Goal: Navigation & Orientation: Find specific page/section

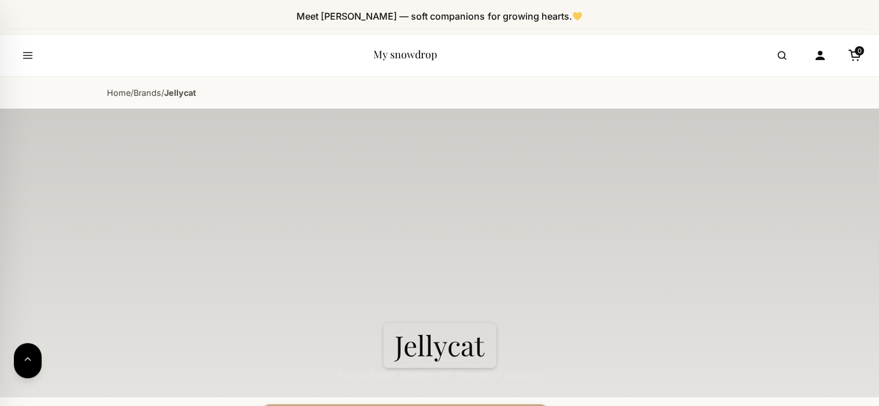
click at [408, 49] on link "My snowdrop" at bounding box center [405, 54] width 64 height 14
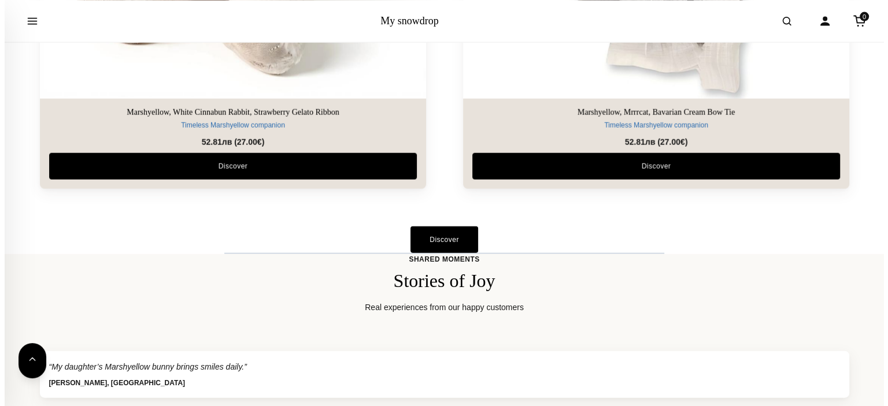
scroll to position [2727, 0]
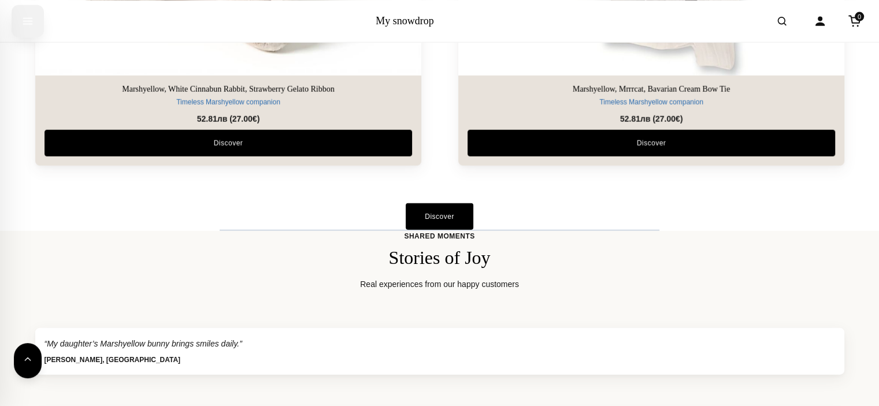
click at [31, 23] on icon "Open menu" at bounding box center [28, 20] width 12 height 21
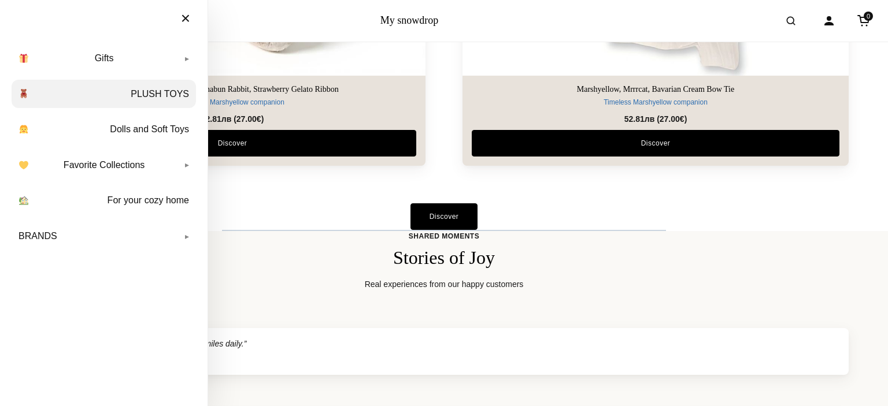
click at [131, 92] on link "PLUSH TOYS" at bounding box center [104, 94] width 184 height 29
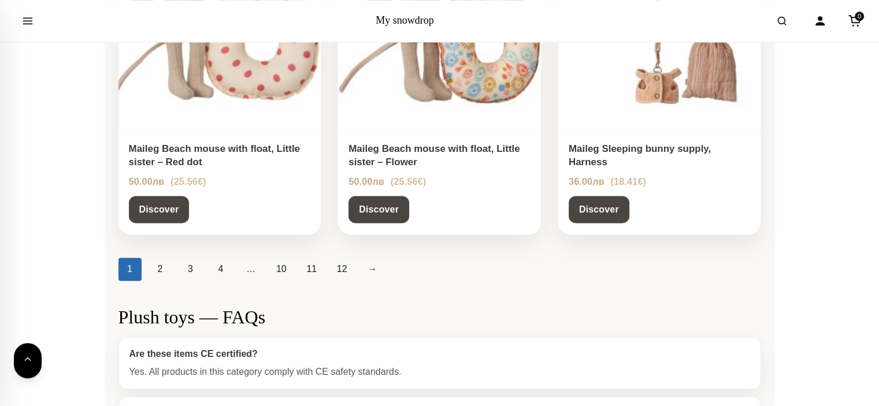
scroll to position [1502, 0]
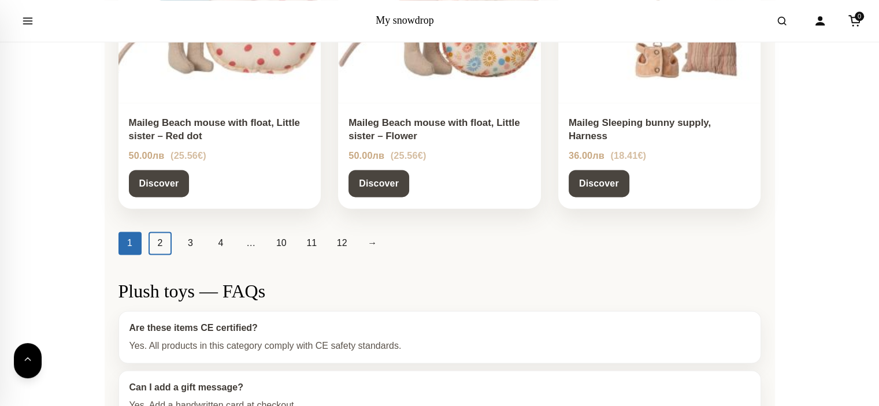
click at [161, 249] on link "2" at bounding box center [160, 243] width 23 height 23
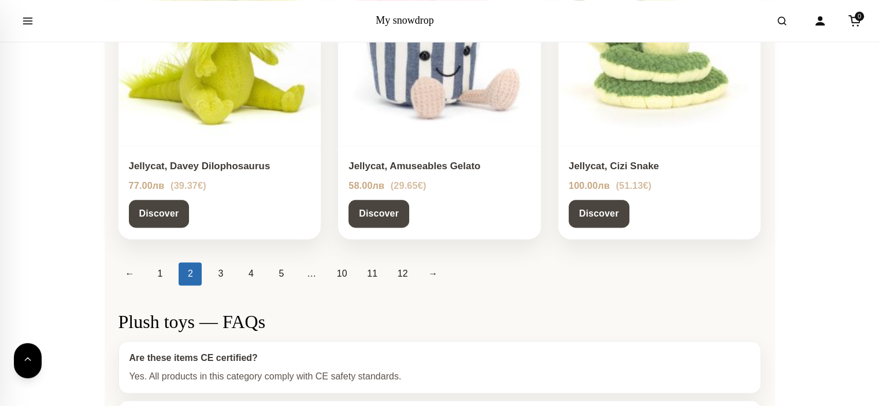
scroll to position [1525, 0]
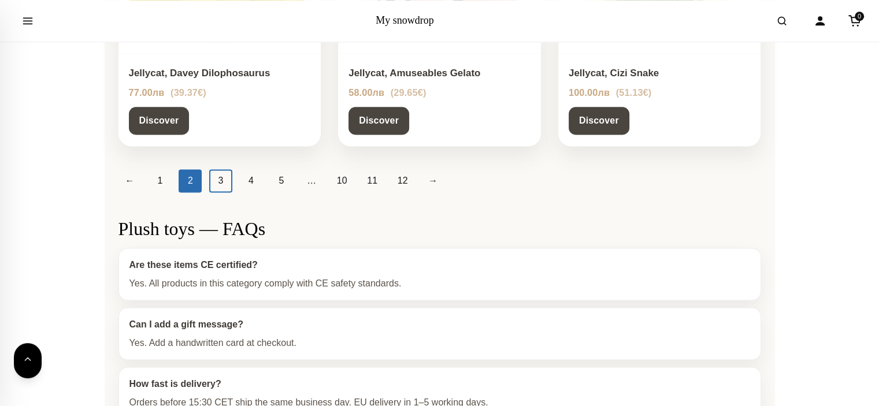
click at [217, 179] on link "3" at bounding box center [220, 180] width 23 height 23
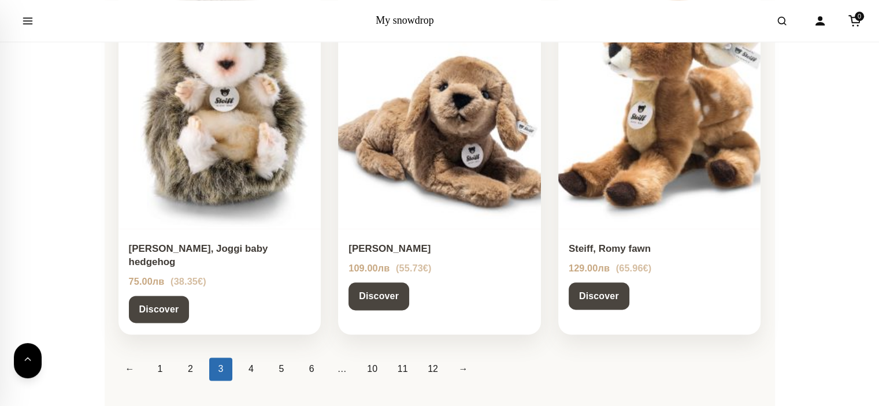
scroll to position [1364, 0]
click at [247, 357] on link "4" at bounding box center [250, 368] width 23 height 23
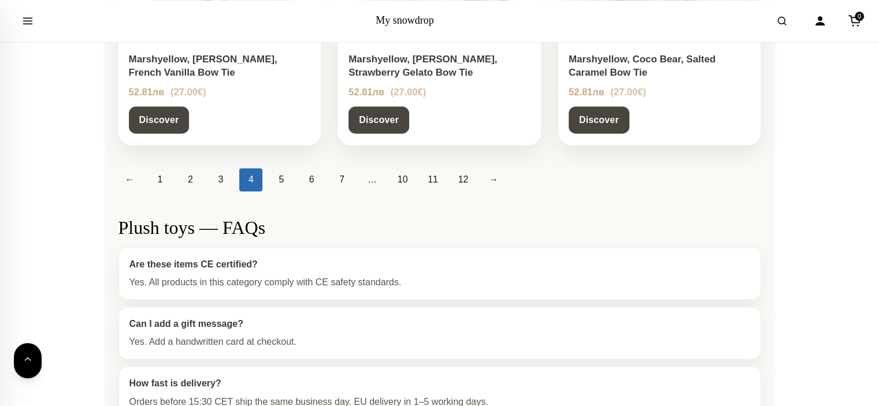
scroll to position [1572, 0]
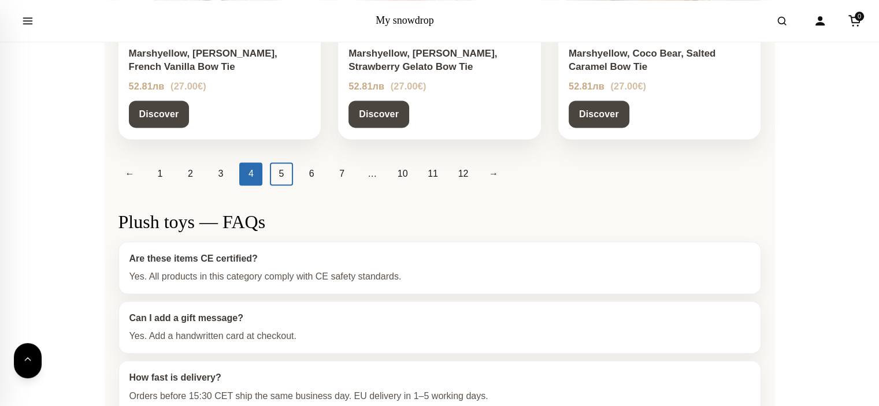
click at [287, 172] on link "5" at bounding box center [281, 173] width 23 height 23
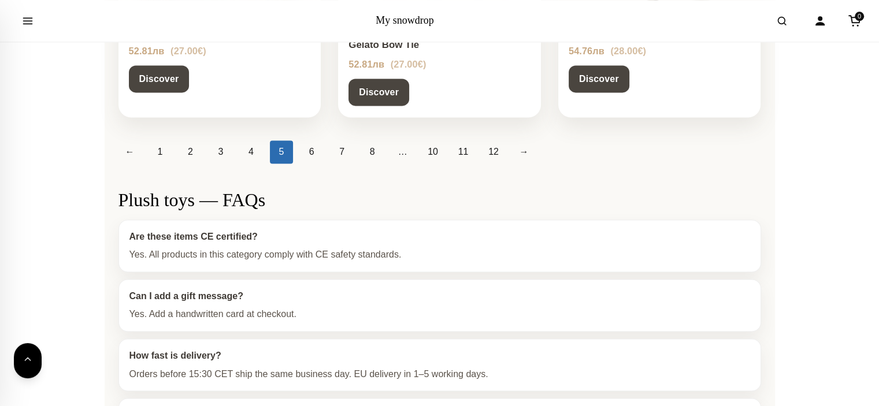
scroll to position [1595, 0]
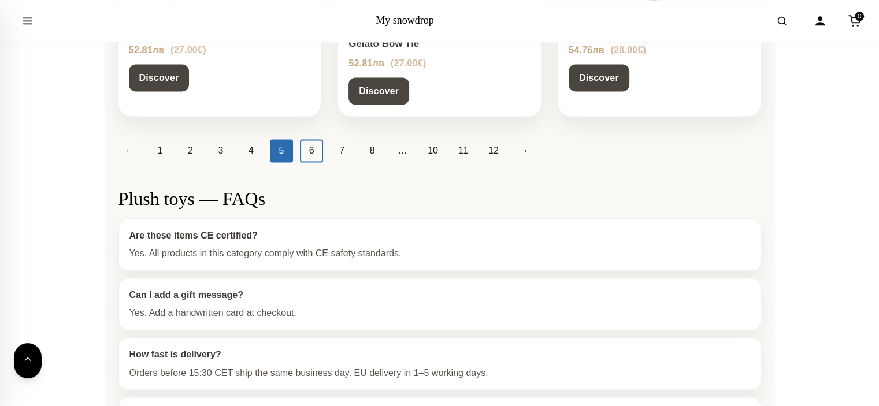
click at [311, 150] on link "6" at bounding box center [311, 150] width 23 height 23
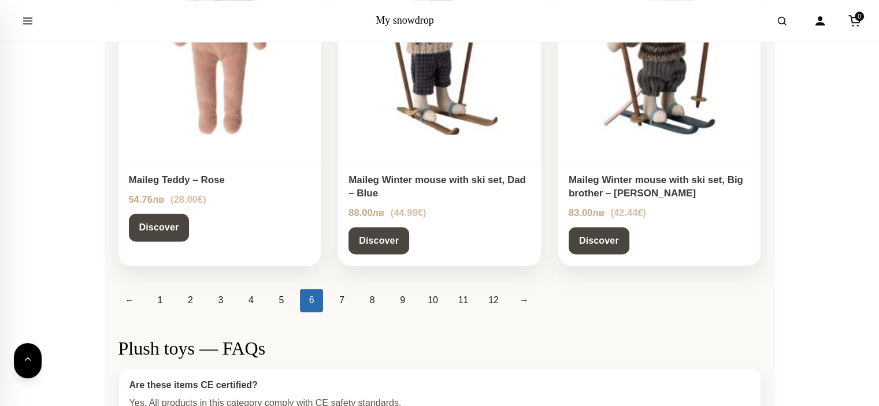
scroll to position [1433, 0]
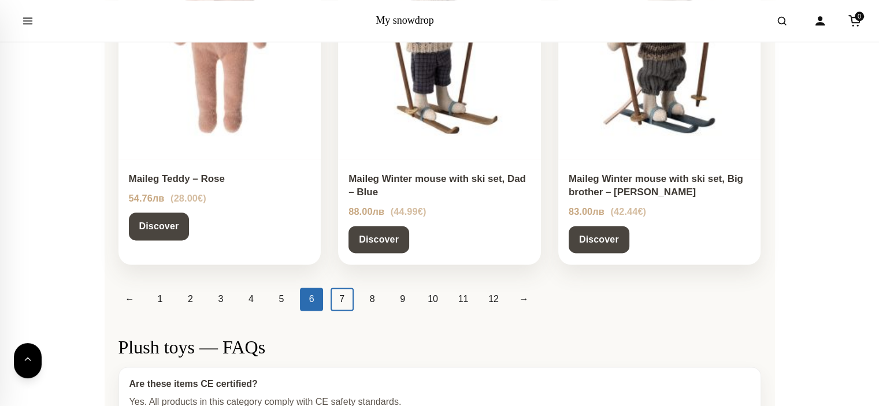
click at [335, 300] on link "7" at bounding box center [342, 299] width 23 height 23
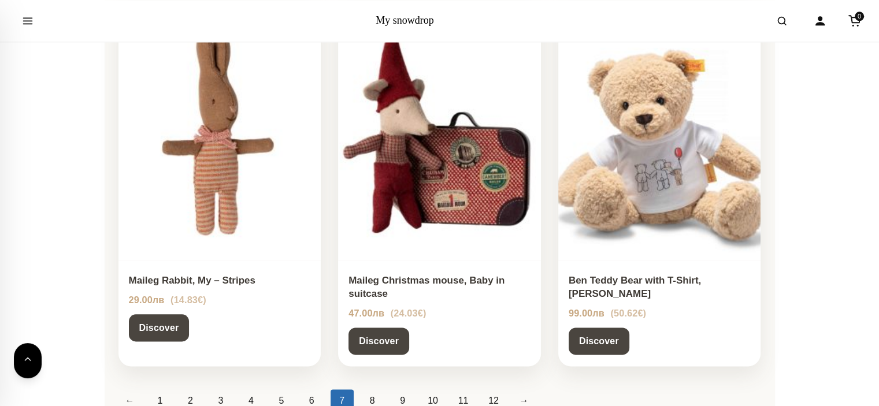
scroll to position [1341, 0]
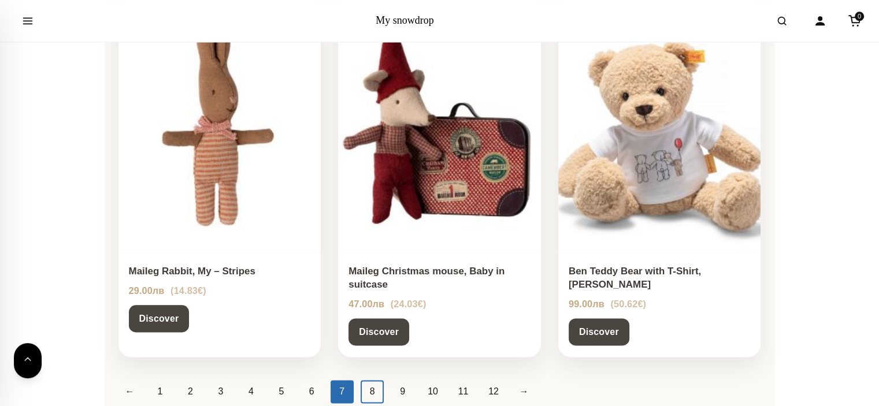
click at [370, 380] on link "8" at bounding box center [372, 391] width 23 height 23
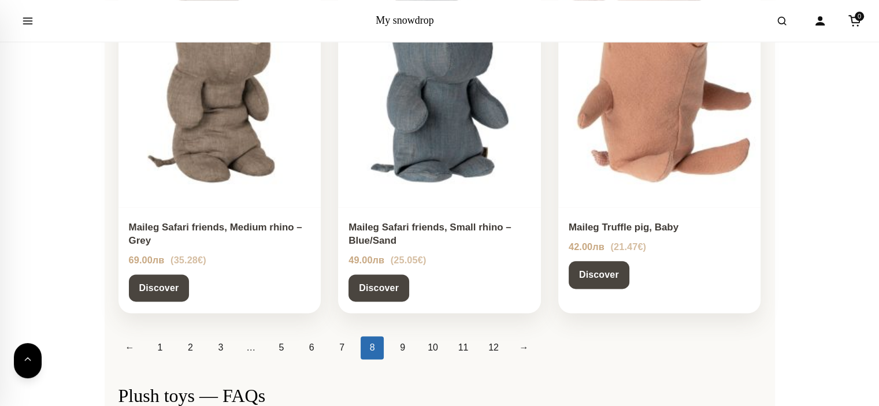
scroll to position [1387, 0]
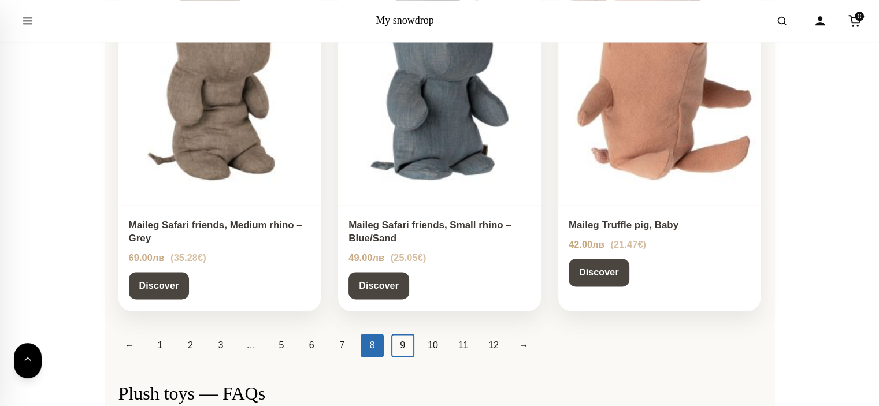
click at [404, 348] on link "9" at bounding box center [402, 345] width 23 height 23
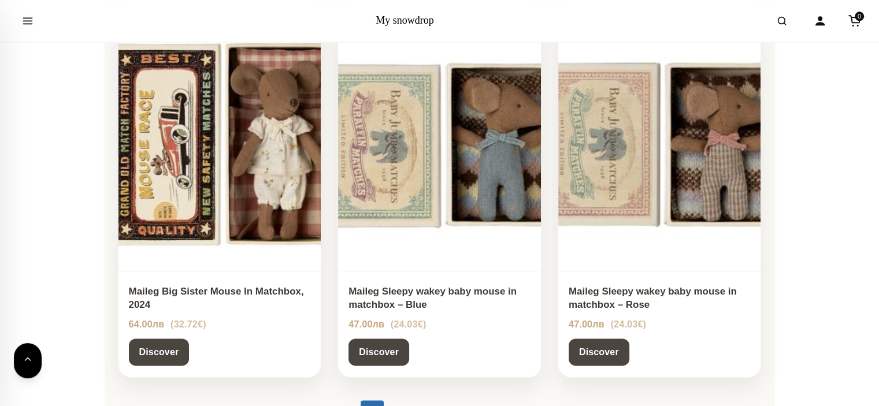
scroll to position [1364, 0]
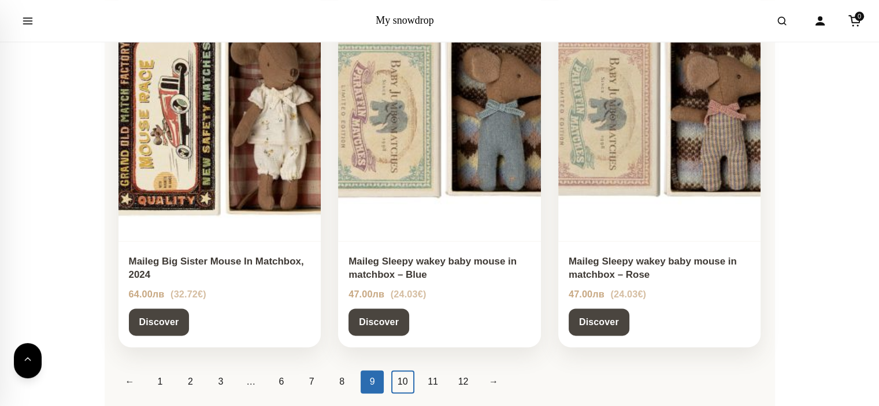
click at [397, 381] on link "10" at bounding box center [402, 381] width 23 height 23
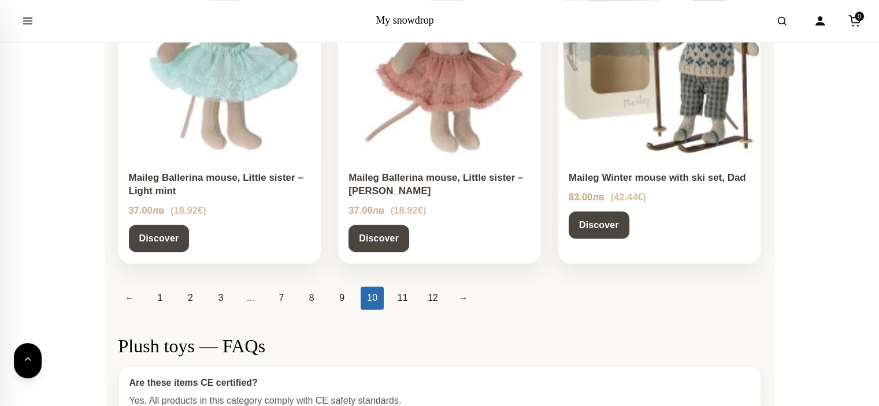
scroll to position [1479, 0]
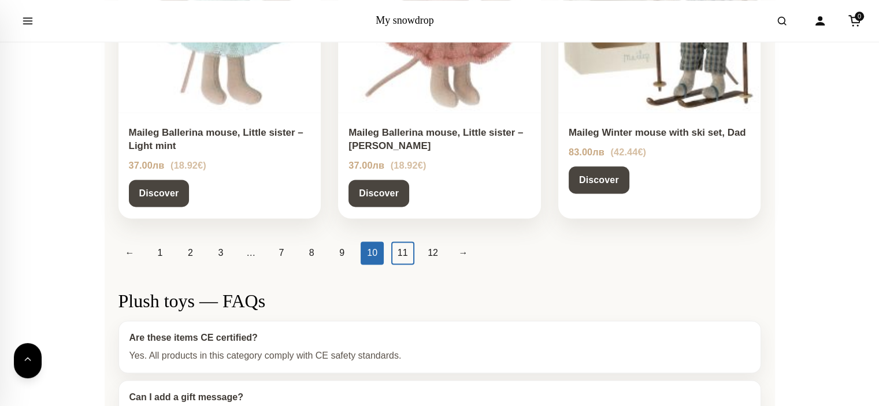
click at [396, 250] on link "11" at bounding box center [402, 253] width 23 height 23
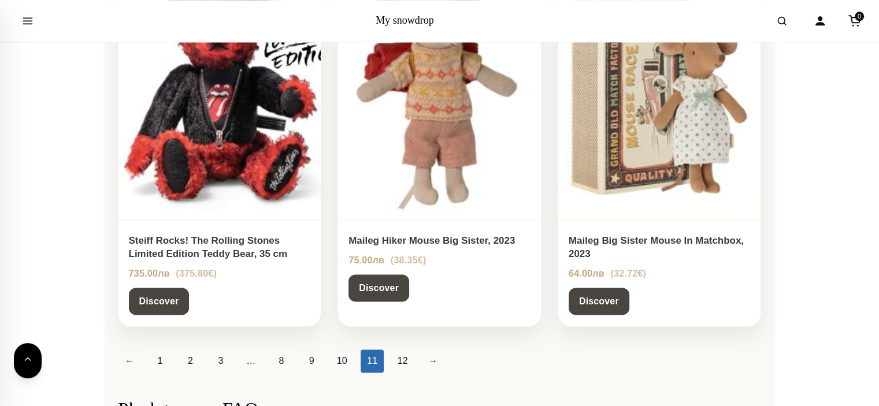
scroll to position [1387, 0]
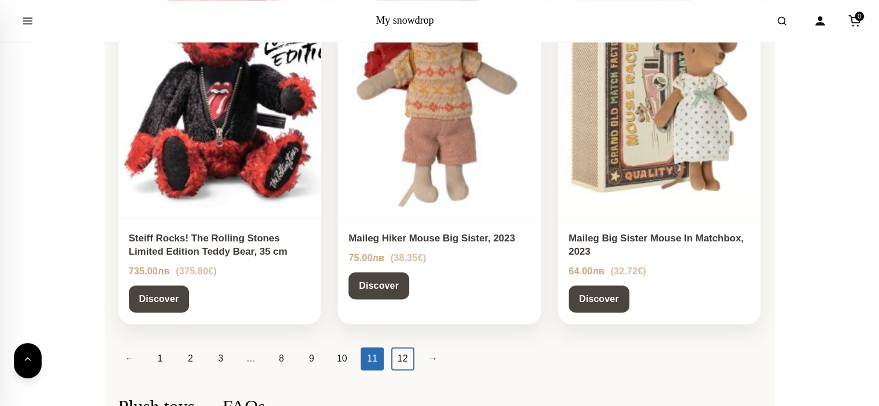
click at [400, 347] on link "12" at bounding box center [402, 358] width 23 height 23
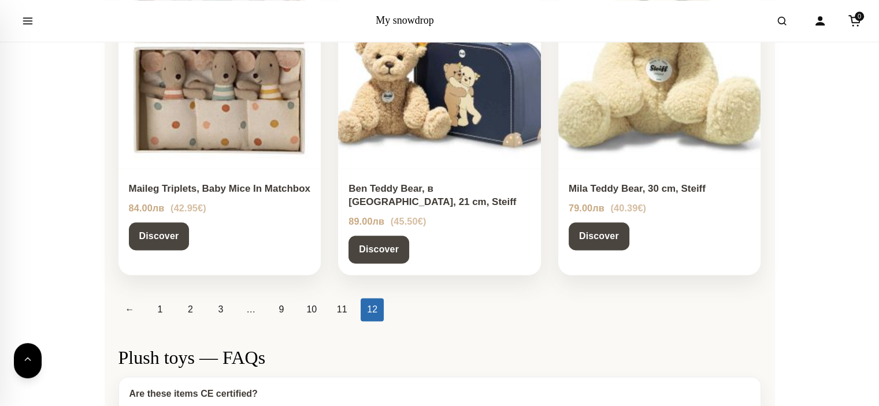
scroll to position [1433, 0]
